Goal: Task Accomplishment & Management: Complete application form

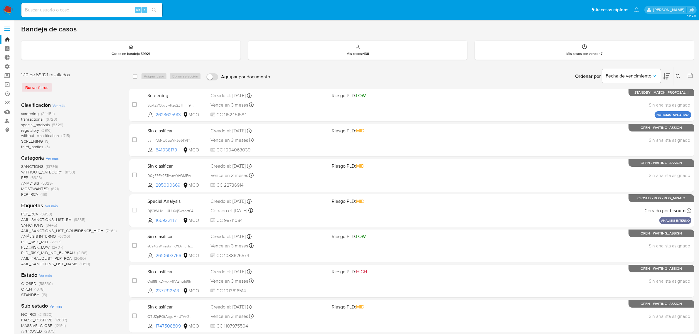
click at [8, 8] on img at bounding box center [8, 10] width 10 height 10
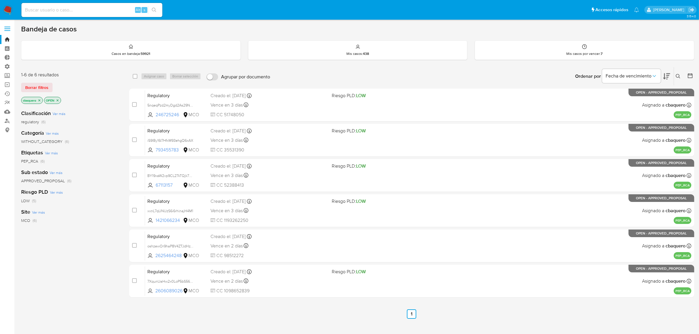
click at [2, 6] on nav "Pausado Ver notificaciones Alt s Accesos rápidos Presiona las siguientes teclas…" at bounding box center [349, 10] width 699 height 20
click at [4, 9] on img at bounding box center [8, 10] width 10 height 10
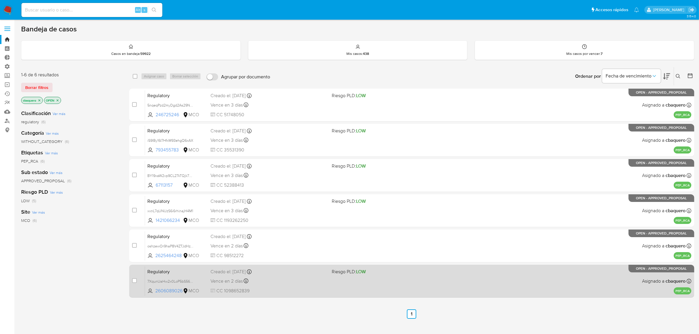
click at [295, 286] on div "Regulatory 7XqunUaHw2x0LoP5bS56E1wC 2606089026 MCO Riesgo PLD: LOW Creado el: 1…" at bounding box center [418, 281] width 546 height 30
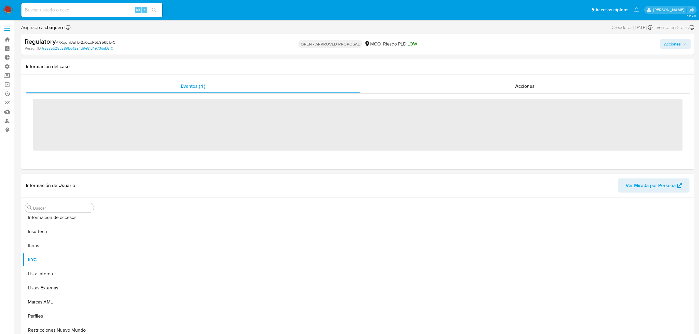
scroll to position [248, 0]
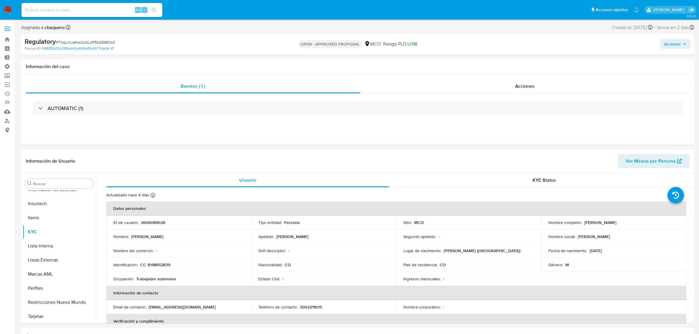
select select "10"
click at [46, 245] on button "Lista Interna" at bounding box center [57, 246] width 69 height 14
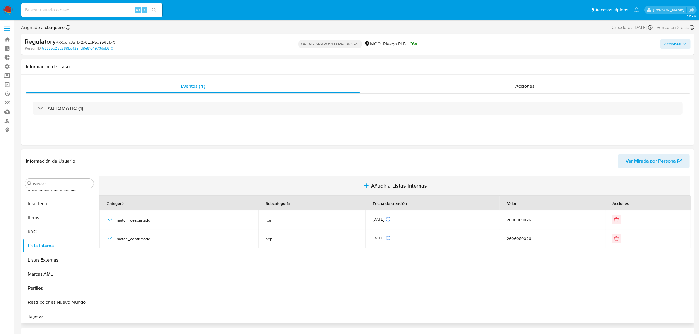
click at [401, 181] on button "Añadir a Listas Internas" at bounding box center [394, 186] width 591 height 20
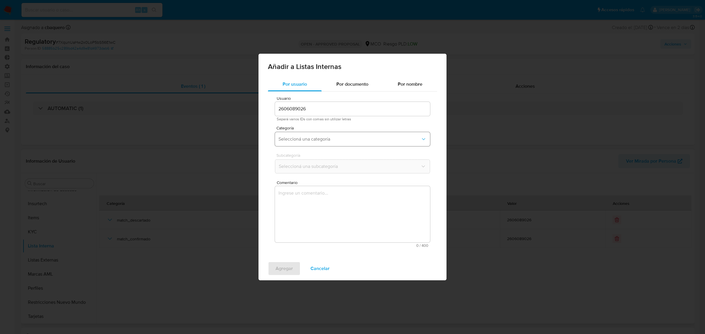
click at [307, 134] on button "Seleccioná una categoría" at bounding box center [352, 139] width 155 height 14
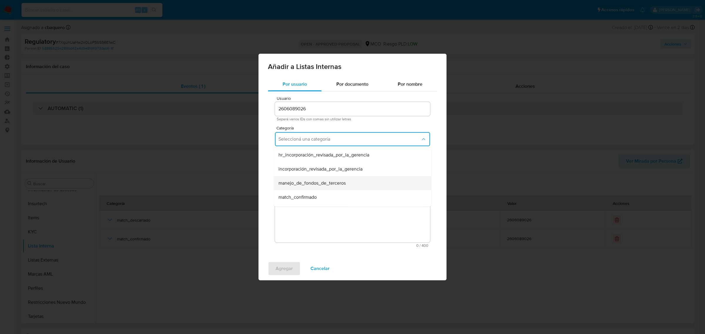
click at [296, 176] on div "manejo_de_fondos_de_terceros" at bounding box center [350, 183] width 144 height 14
click at [331, 140] on span "manejo_de_fondos_de_terceros" at bounding box center [349, 139] width 142 height 6
click at [301, 170] on span "incorporación_revisada_por_la_gerencia" at bounding box center [320, 169] width 84 height 6
click at [289, 167] on span "Seleccioná una subcategoría" at bounding box center [349, 167] width 142 height 6
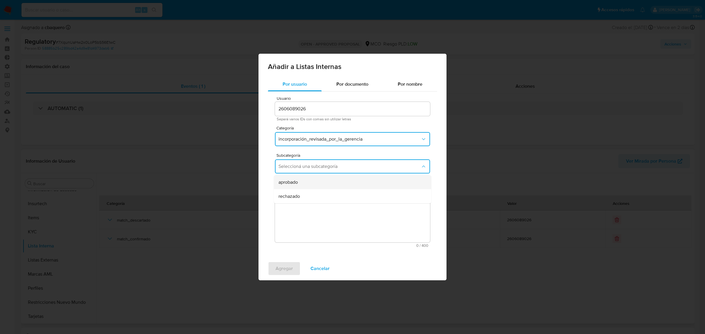
click at [291, 185] on span "aprobado" at bounding box center [287, 182] width 19 height 6
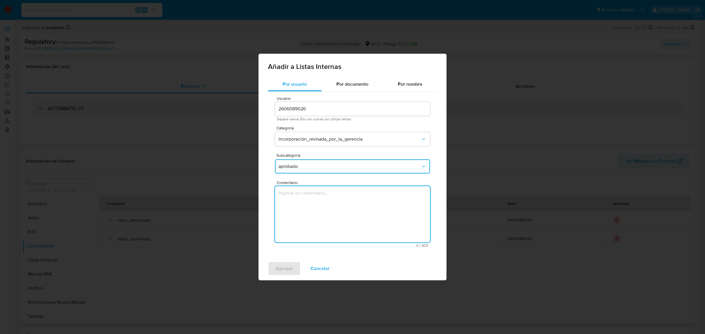
click at [314, 224] on textarea "Comentario" at bounding box center [352, 214] width 155 height 56
type textarea "Se aprueba vinculación de PEP al no encontrar evidencia de noticias negativas"
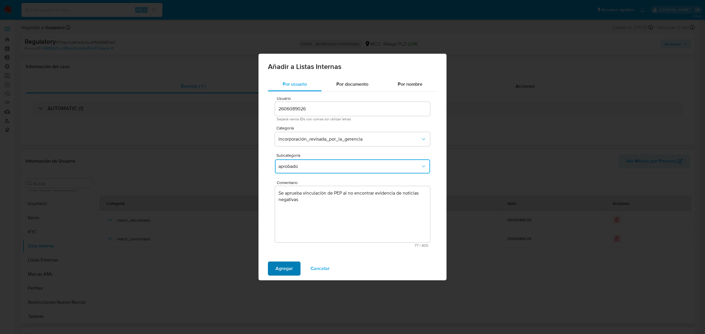
click at [279, 271] on span "Agregar" at bounding box center [283, 268] width 17 height 13
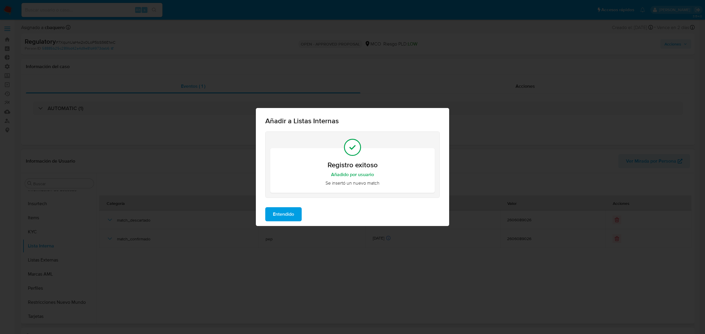
click at [286, 206] on div "Entendido" at bounding box center [352, 214] width 193 height 23
click at [286, 211] on span "Entendido" at bounding box center [283, 214] width 21 height 13
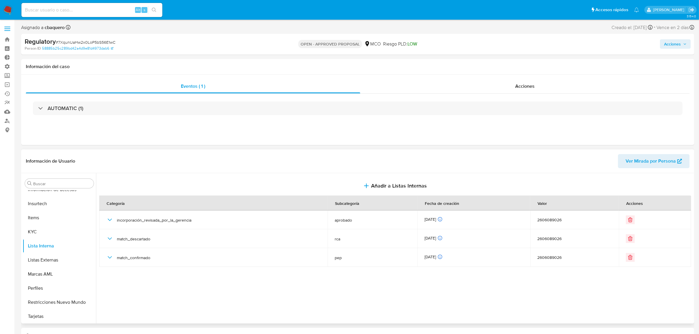
click at [665, 43] on span "Acciones" at bounding box center [672, 43] width 17 height 9
click at [500, 65] on span "Resolución del caso" at bounding box center [509, 62] width 42 height 7
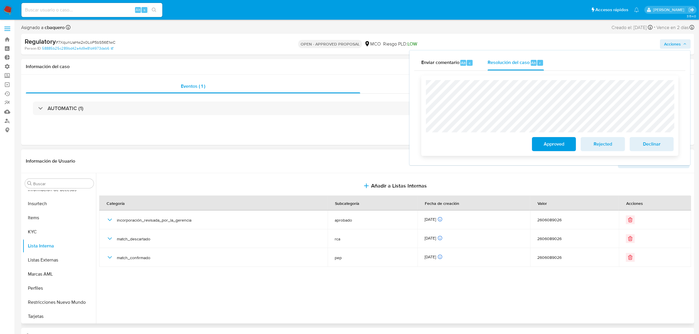
click at [546, 143] on span "Approved" at bounding box center [554, 144] width 29 height 13
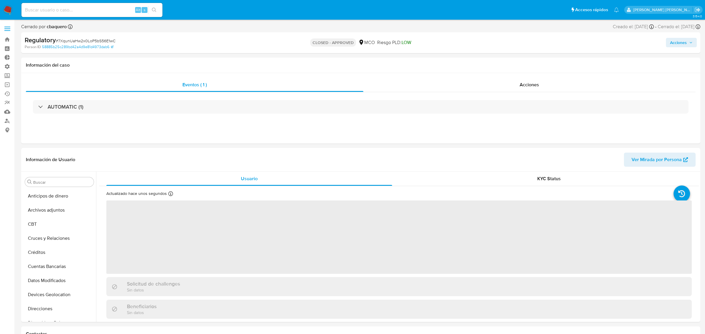
select select "10"
